Goal: Information Seeking & Learning: Understand process/instructions

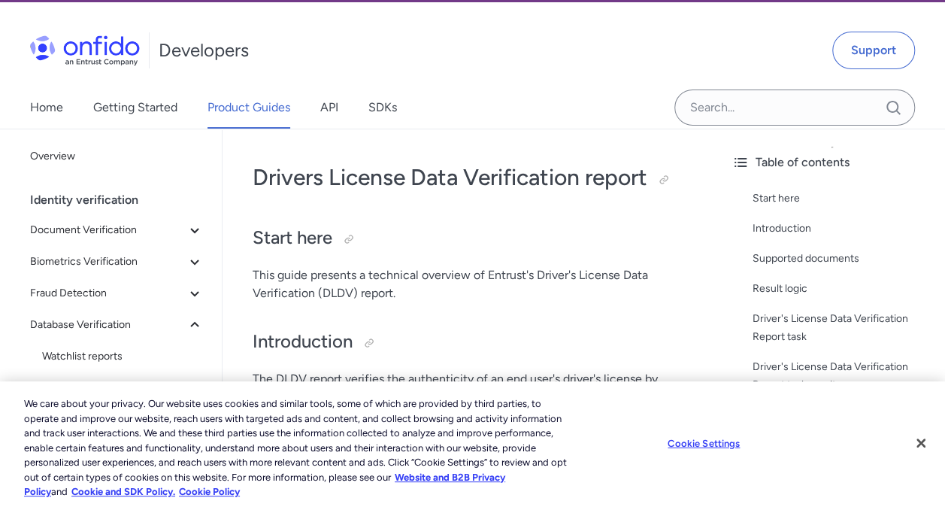
scroll to position [51, 0]
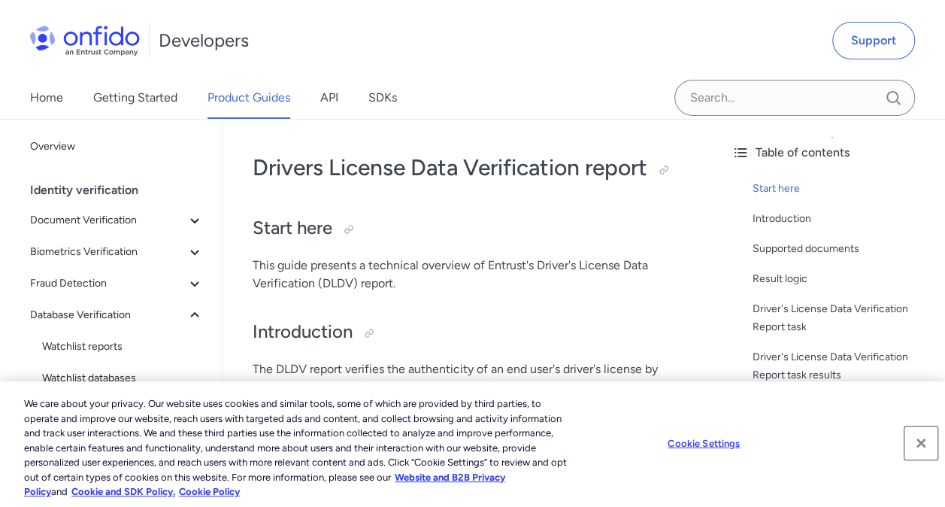
click at [928, 439] on button "Close" at bounding box center [920, 442] width 33 height 33
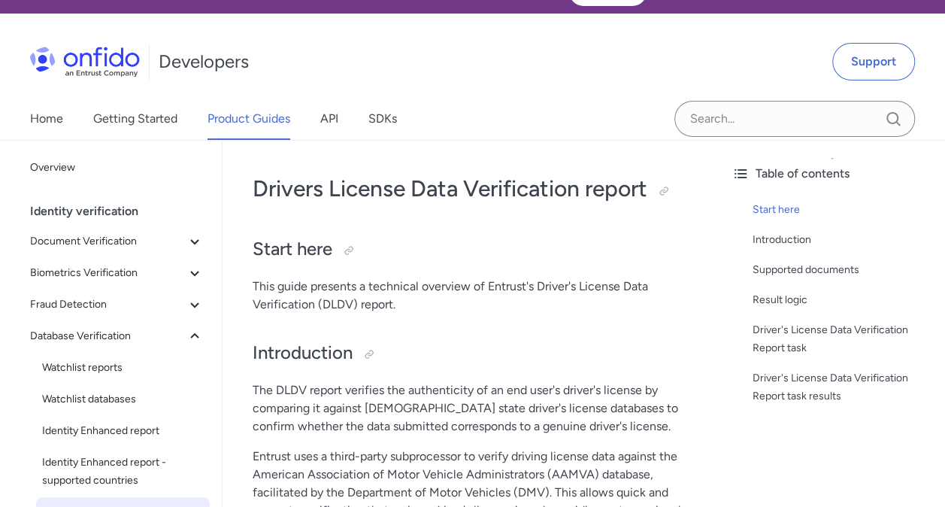
scroll to position [29, 0]
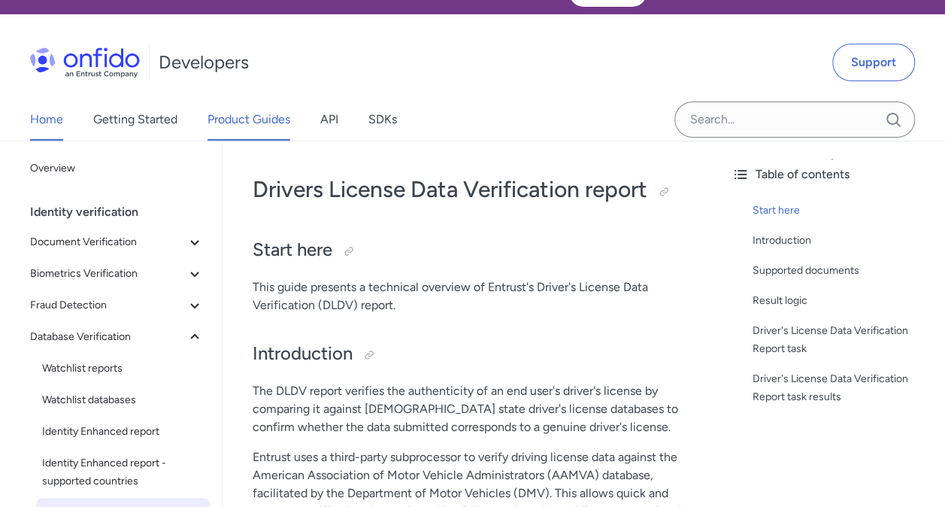
click at [47, 117] on link "Home" at bounding box center [46, 119] width 33 height 42
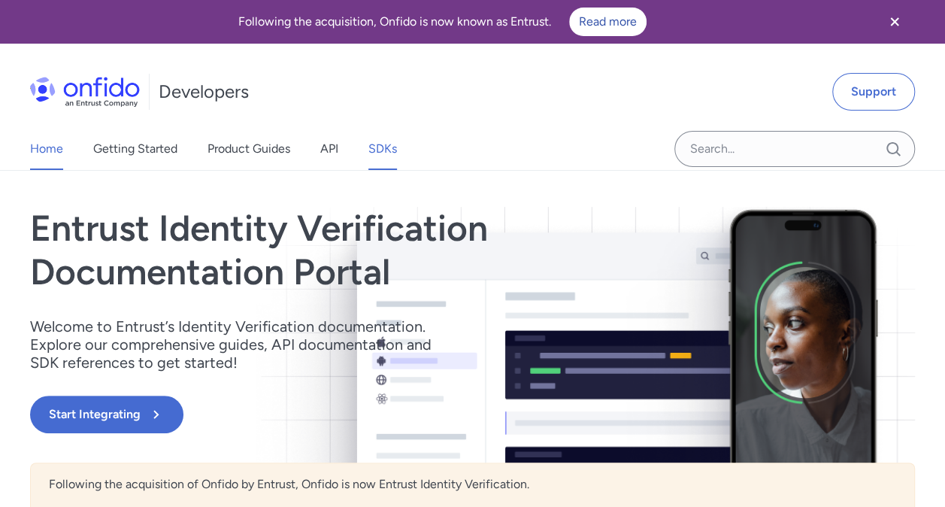
click at [371, 151] on link "SDKs" at bounding box center [382, 149] width 29 height 42
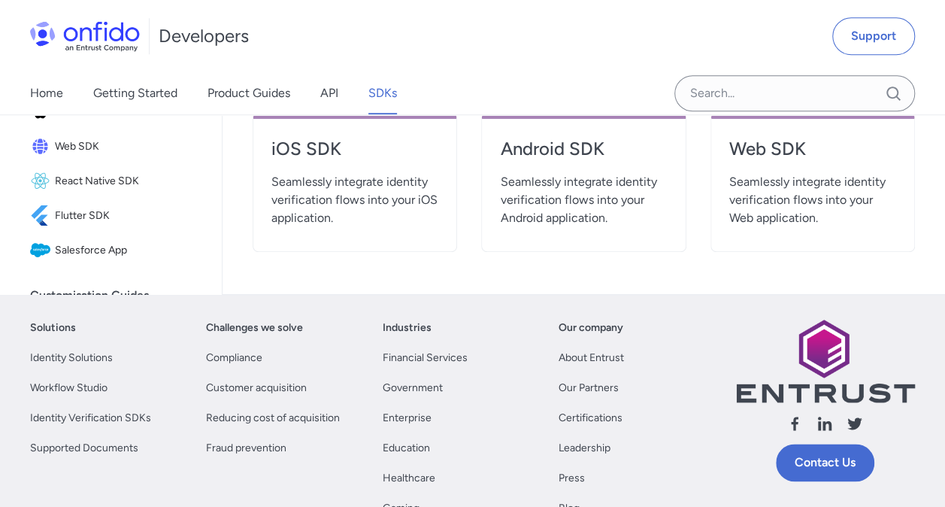
scroll to position [646, 0]
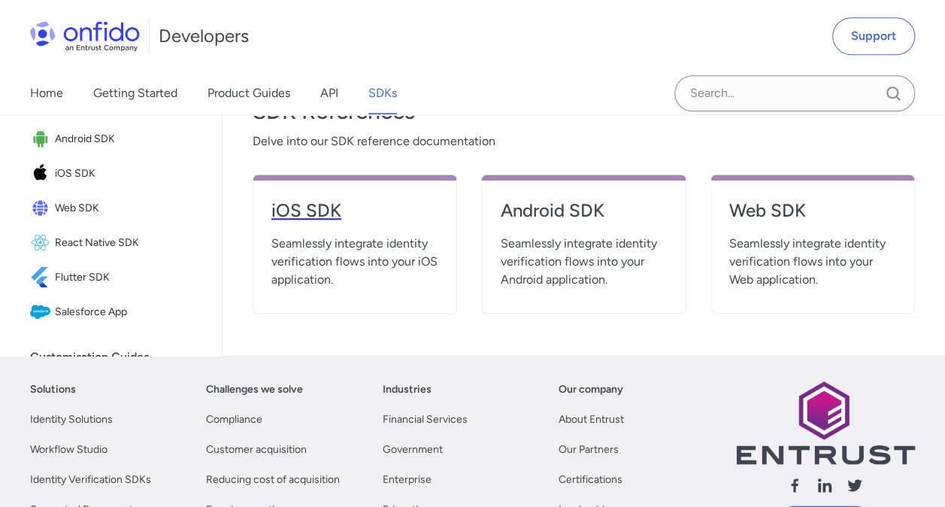
click at [319, 209] on h4 "iOS SDK" at bounding box center [354, 210] width 167 height 24
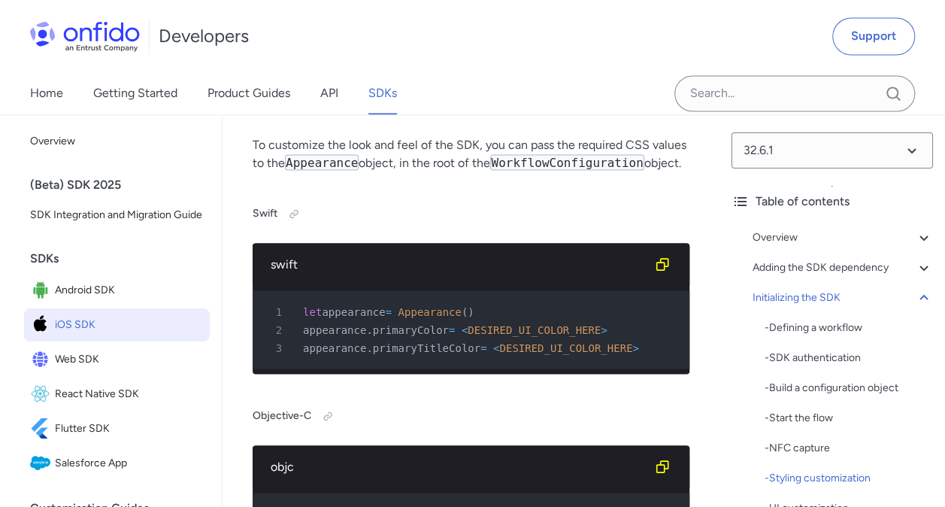
scroll to position [6961, 0]
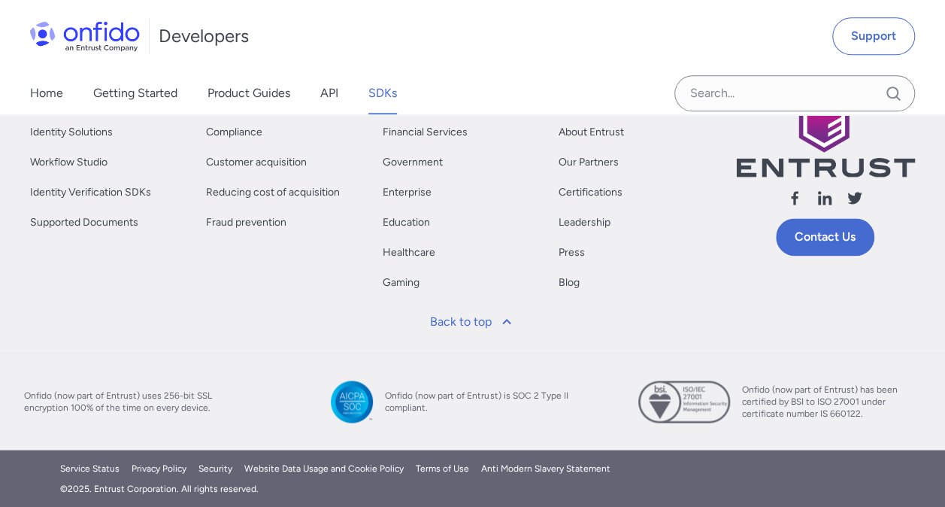
scroll to position [646, 0]
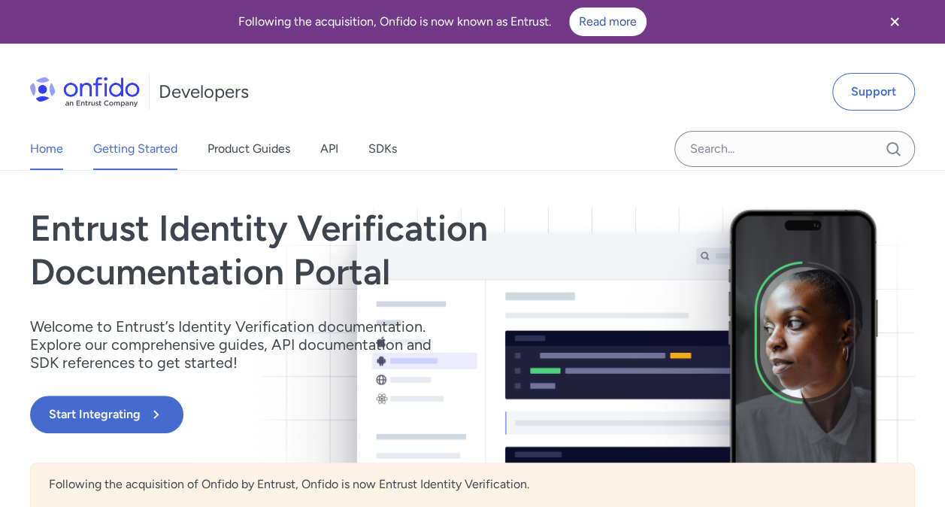
click at [144, 153] on link "Getting Started" at bounding box center [135, 149] width 84 height 42
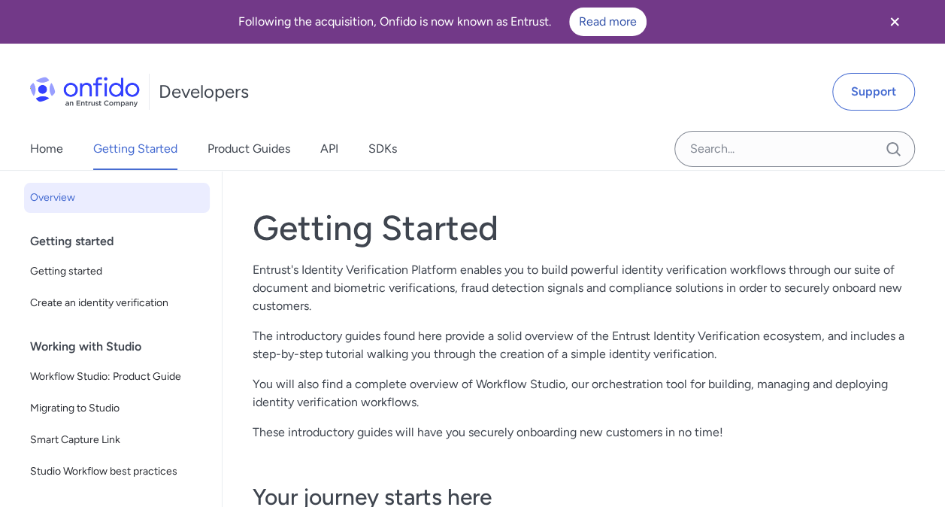
click at [898, 20] on icon "Close banner" at bounding box center [895, 22] width 18 height 18
